Goal: Task Accomplishment & Management: Manage account settings

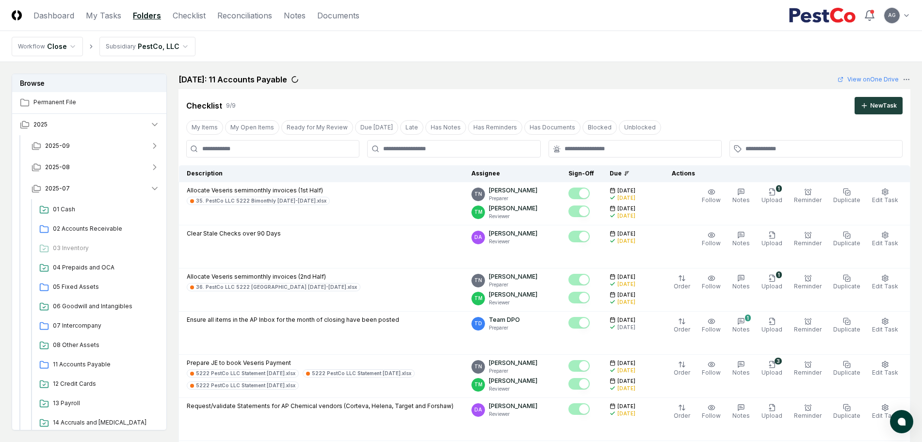
scroll to position [364, 0]
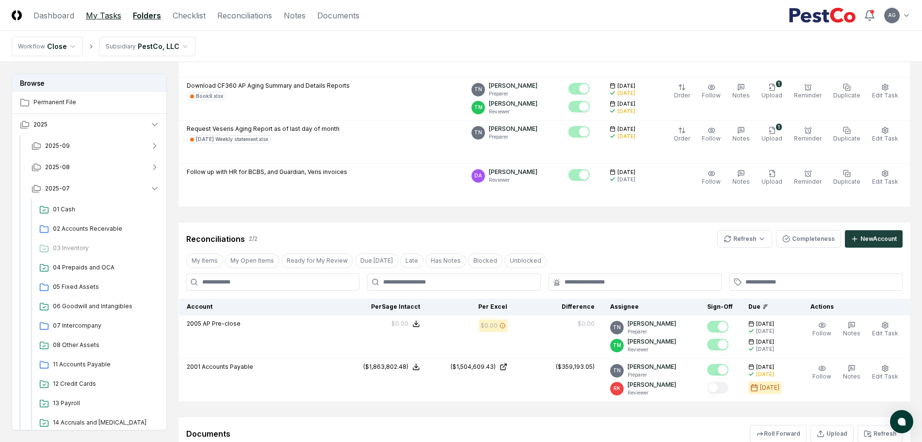
click at [107, 20] on link "My Tasks" at bounding box center [103, 16] width 35 height 12
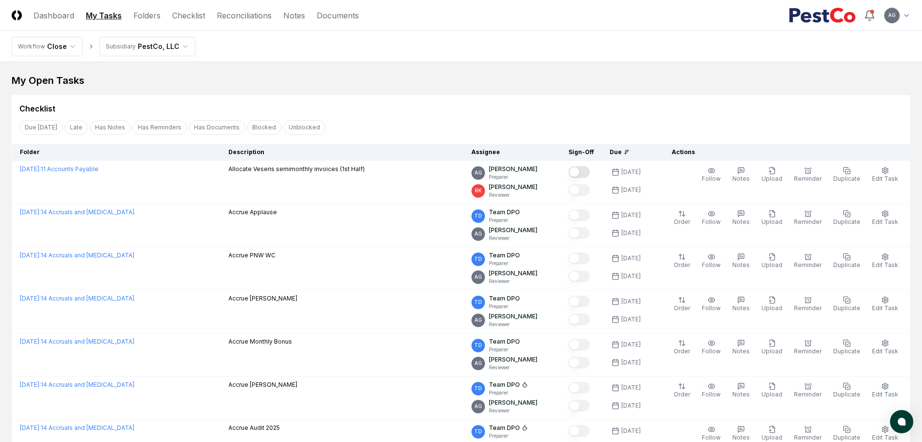
click at [471, 97] on div "Checklist" at bounding box center [461, 104] width 899 height 19
click at [426, 97] on div "Checklist" at bounding box center [461, 104] width 899 height 19
